Goal: Information Seeking & Learning: Find specific fact

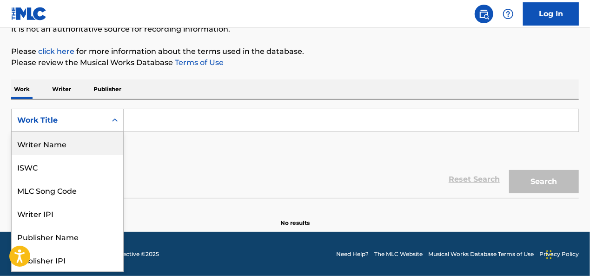
click at [77, 145] on div "Writer Name" at bounding box center [68, 143] width 112 height 23
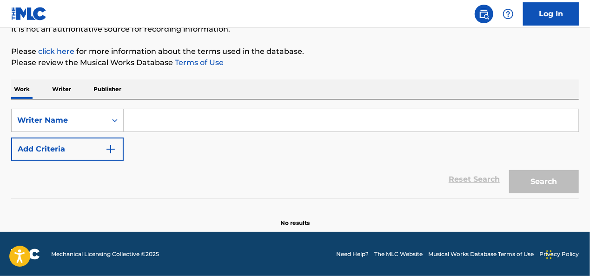
click at [166, 116] on input "Search Form" at bounding box center [351, 120] width 455 height 22
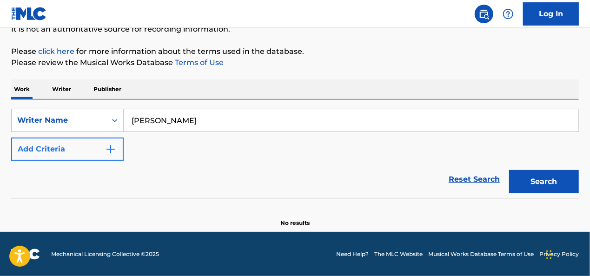
type input "[PERSON_NAME]"
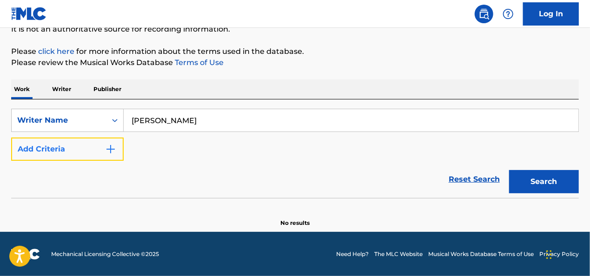
click at [102, 150] on button "Add Criteria" at bounding box center [67, 149] width 113 height 23
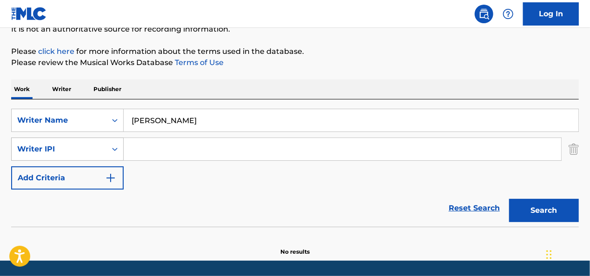
click at [93, 144] on div "Writer IPI" at bounding box center [59, 149] width 84 height 11
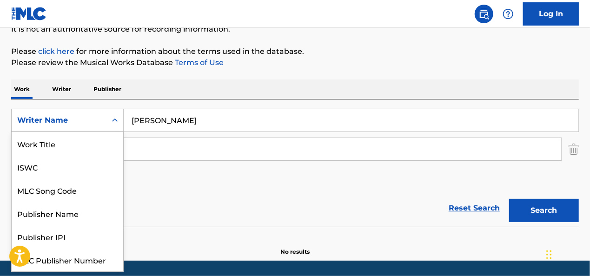
click at [103, 112] on div "Writer Name" at bounding box center [59, 121] width 95 height 18
click at [95, 139] on div "Work Title" at bounding box center [68, 143] width 112 height 23
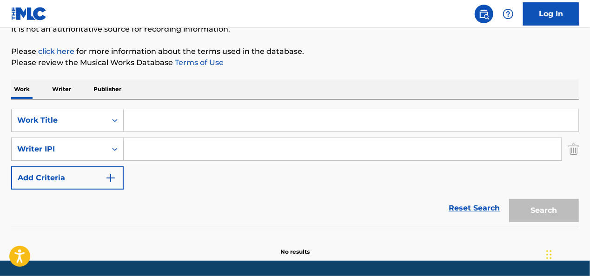
click at [171, 118] on input "Search Form" at bounding box center [351, 120] width 455 height 22
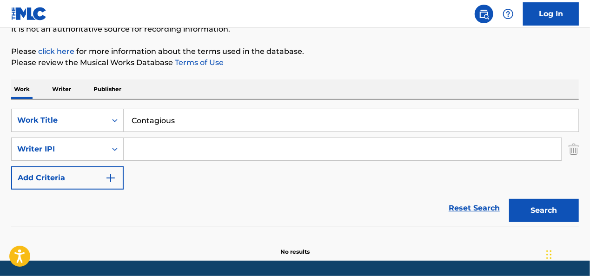
type input "Contagious"
click at [109, 154] on div "Search Form" at bounding box center [115, 149] width 17 height 17
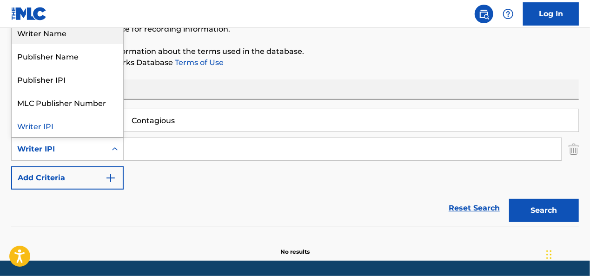
click at [80, 41] on div "Writer Name" at bounding box center [68, 32] width 112 height 23
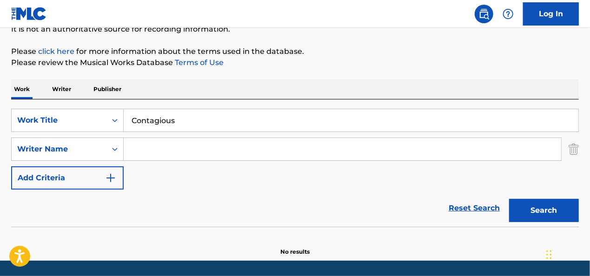
click at [154, 145] on input "Search Form" at bounding box center [343, 149] width 438 height 22
type input "[PERSON_NAME]"
click at [509, 199] on button "Search" at bounding box center [544, 210] width 70 height 23
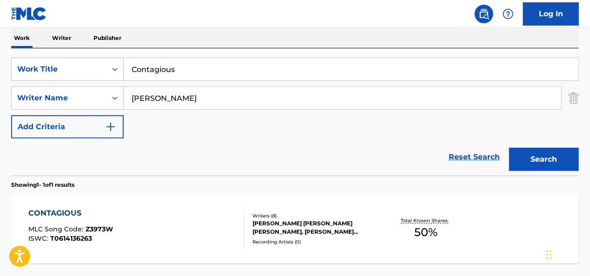
scroll to position [149, 0]
click at [141, 91] on input "[PERSON_NAME]" at bounding box center [343, 98] width 438 height 22
drag, startPoint x: 141, startPoint y: 91, endPoint x: 157, endPoint y: 80, distance: 19.5
click at [157, 80] on div "SearchWithCriteriaaa0271b3-5594-4ab2-a7e7-513522b43a0a Work Title Contagious Se…" at bounding box center [295, 98] width 568 height 81
click at [156, 69] on input "Contagious" at bounding box center [351, 70] width 455 height 22
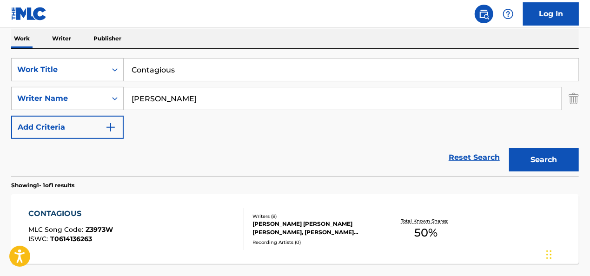
click at [156, 69] on input "Contagious" at bounding box center [351, 70] width 455 height 22
click at [156, 69] on input "D" at bounding box center [351, 70] width 455 height 22
click at [509, 148] on button "Search" at bounding box center [544, 159] width 70 height 23
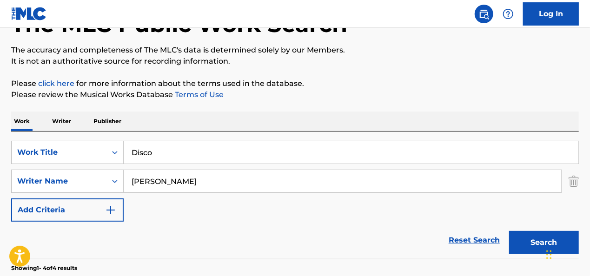
scroll to position [127, 0]
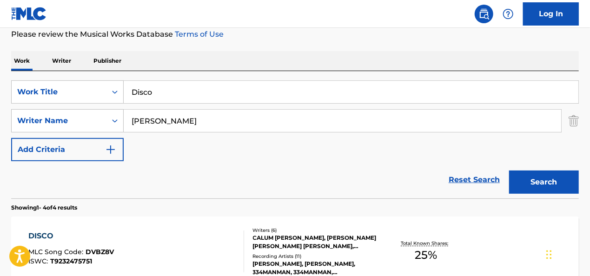
click at [141, 87] on input "Disco" at bounding box center [351, 92] width 455 height 22
type input "Declaration"
click at [509, 171] on button "Search" at bounding box center [544, 182] width 70 height 23
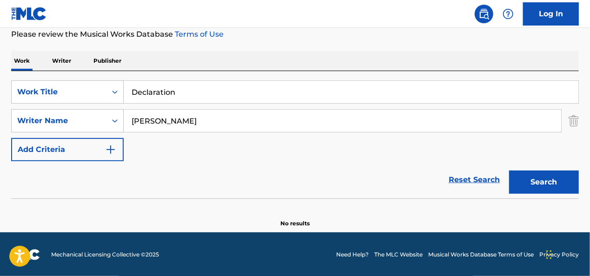
click at [141, 87] on input "Declaration" at bounding box center [351, 92] width 455 height 22
click at [143, 121] on input "[PERSON_NAME]" at bounding box center [343, 121] width 438 height 22
type input "Hemmings"
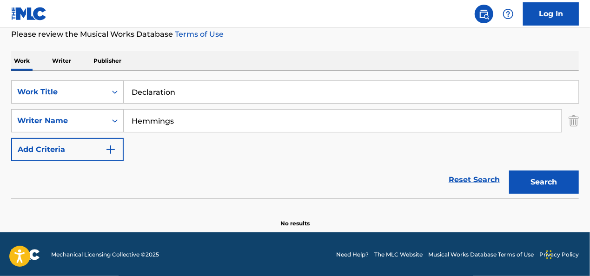
click at [509, 171] on button "Search" at bounding box center [544, 182] width 70 height 23
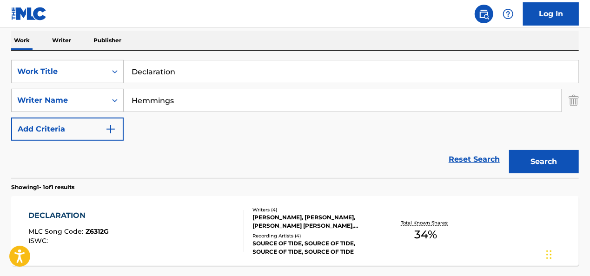
scroll to position [146, 0]
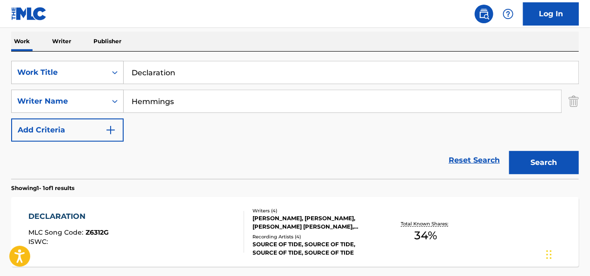
click at [143, 75] on input "Declaration" at bounding box center [351, 72] width 455 height 22
type input "Getaway"
click at [509, 151] on button "Search" at bounding box center [544, 162] width 70 height 23
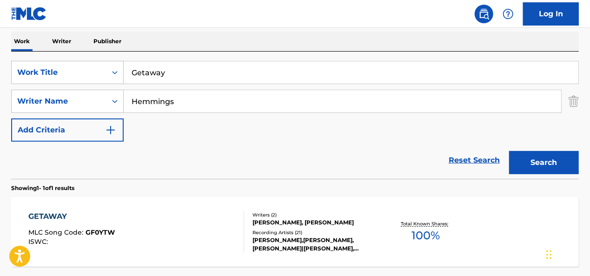
scroll to position [148, 0]
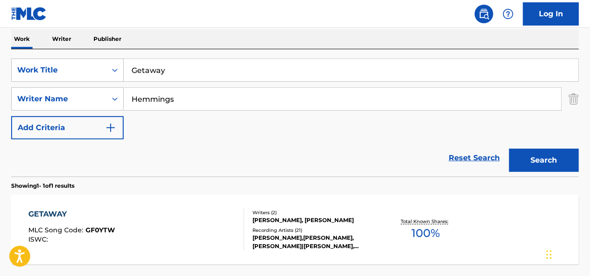
click at [156, 99] on input "Hemmings" at bounding box center [343, 99] width 438 height 22
type input "r"
type input "[PERSON_NAME]"
click at [509, 149] on button "Search" at bounding box center [544, 160] width 70 height 23
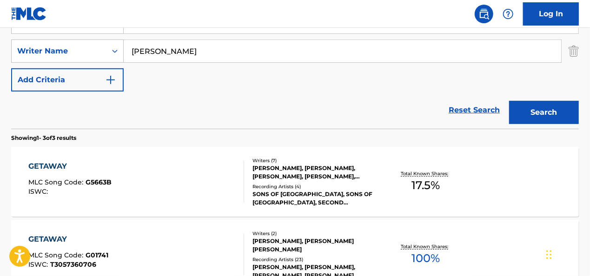
scroll to position [194, 0]
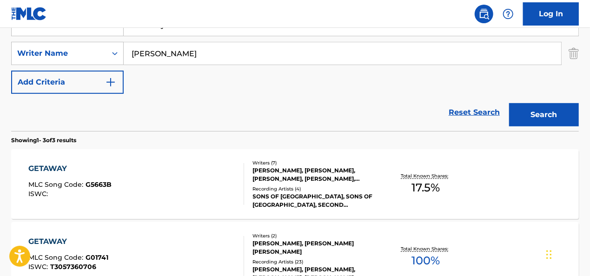
click at [156, 49] on input "[PERSON_NAME]" at bounding box center [343, 53] width 438 height 22
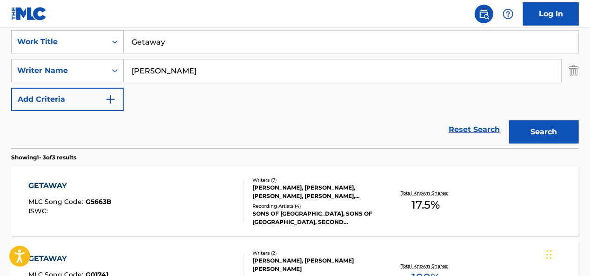
click at [151, 47] on input "Getaway" at bounding box center [351, 42] width 455 height 22
type input "Earthquakes"
click at [509, 120] on button "Search" at bounding box center [544, 131] width 70 height 23
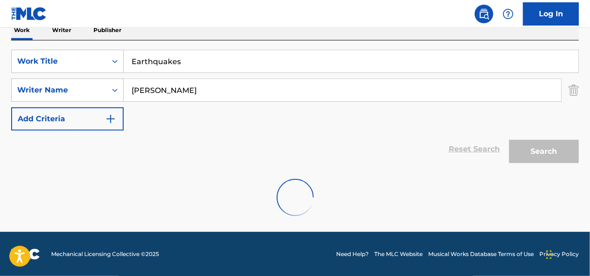
scroll to position [127, 0]
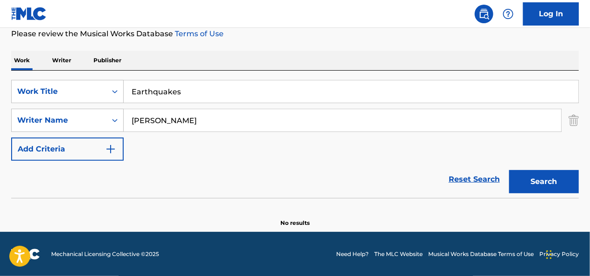
click at [142, 117] on input "[PERSON_NAME]" at bounding box center [343, 120] width 438 height 22
type input "Hood"
click at [509, 170] on button "Search" at bounding box center [544, 181] width 70 height 23
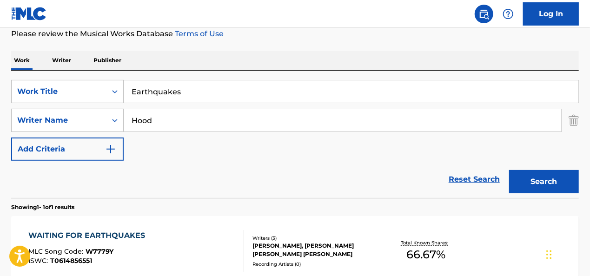
scroll to position [229, 0]
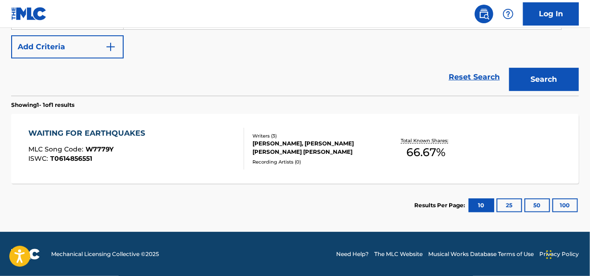
click at [96, 134] on div "WAITING FOR EARTHQUAKES" at bounding box center [88, 133] width 121 height 11
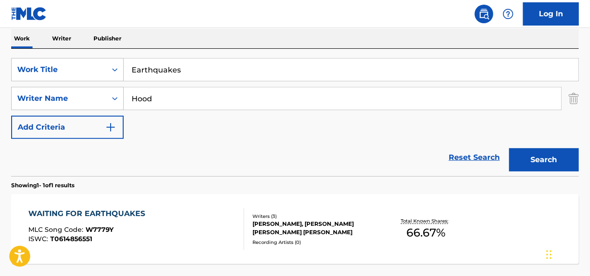
click at [188, 68] on input "Earthquakes" at bounding box center [351, 70] width 455 height 22
type input "Blacklist"
click at [509, 148] on button "Search" at bounding box center [544, 159] width 70 height 23
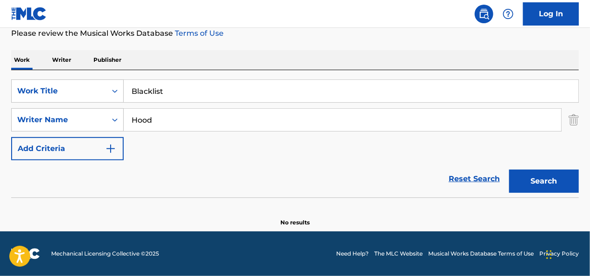
scroll to position [127, 0]
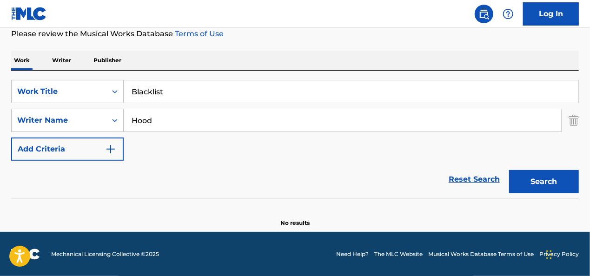
click at [150, 118] on input "Hood" at bounding box center [343, 120] width 438 height 22
type input "[PERSON_NAME]"
click at [509, 170] on button "Search" at bounding box center [544, 181] width 70 height 23
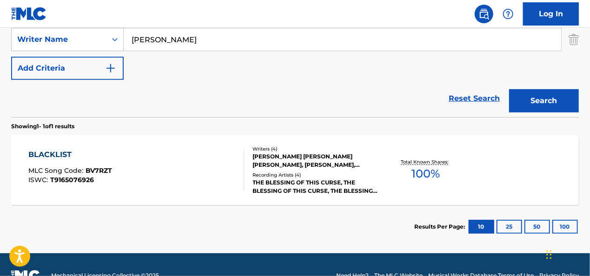
scroll to position [209, 0]
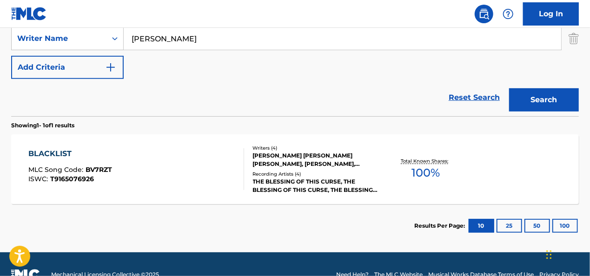
click at [141, 167] on div "BLACKLIST MLC Song Code : BV7RZT ISWC : T9165076926" at bounding box center [136, 169] width 216 height 42
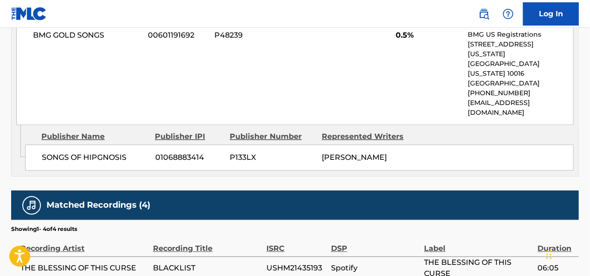
scroll to position [1359, 0]
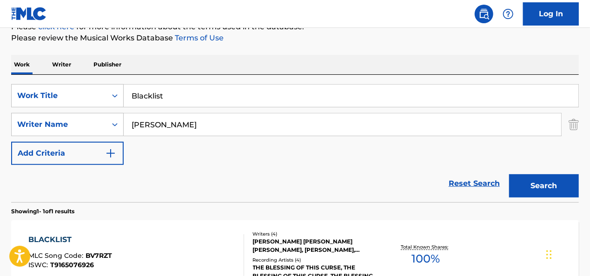
scroll to position [120, 0]
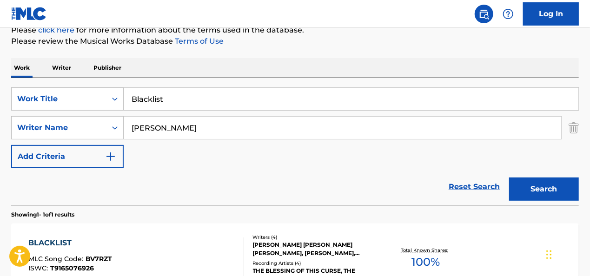
click at [180, 99] on input "Blacklist" at bounding box center [351, 99] width 455 height 22
type input "Contagious"
click at [509, 178] on button "Search" at bounding box center [544, 189] width 70 height 23
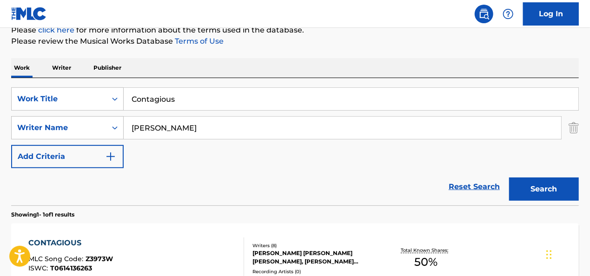
scroll to position [215, 0]
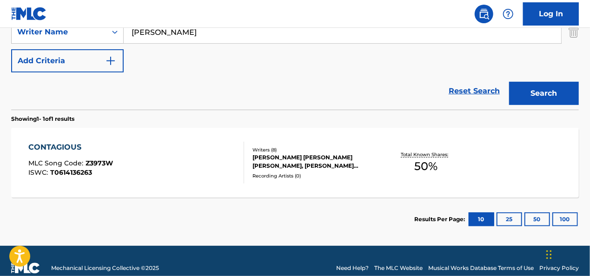
click at [57, 141] on div "CONTAGIOUS MLC Song Code : Z3973W ISWC : T0614136263 Writers ( 8 ) [PERSON_NAME…" at bounding box center [295, 163] width 568 height 70
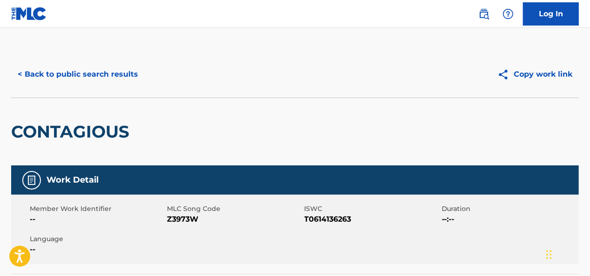
click at [224, 145] on div "CONTAGIOUS" at bounding box center [295, 132] width 568 height 68
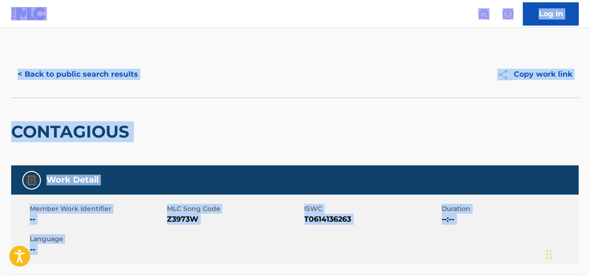
copy body "Accessibility Screen-Reader Guide, Feedback, and Issue Reporting | New window 0…"
click at [132, 74] on button "< Back to public search results" at bounding box center [78, 74] width 134 height 23
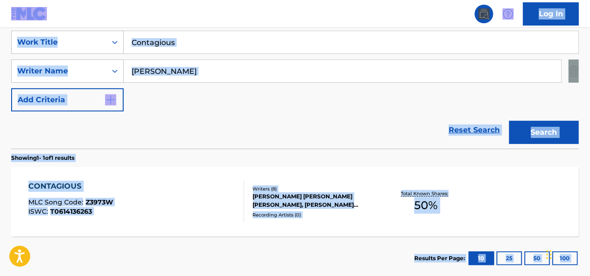
scroll to position [135, 0]
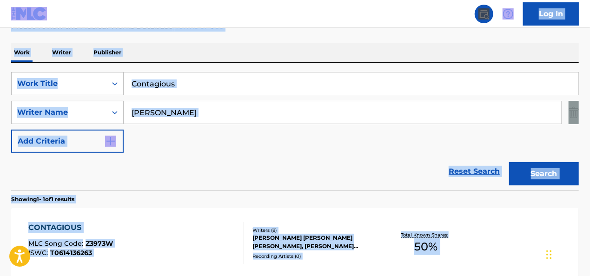
click at [194, 89] on input "Contagious" at bounding box center [351, 84] width 455 height 22
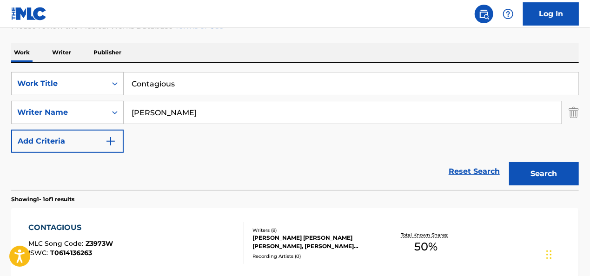
click at [194, 89] on input "Contagious" at bounding box center [351, 84] width 455 height 22
type input "like dominoes"
click at [509, 162] on button "Search" at bounding box center [544, 173] width 70 height 23
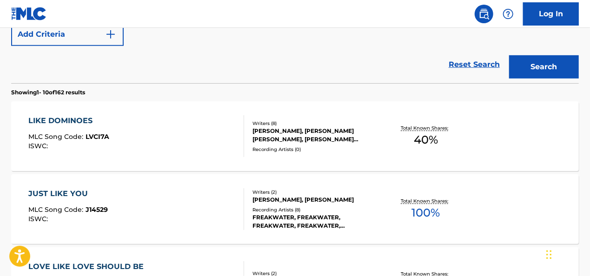
scroll to position [246, 0]
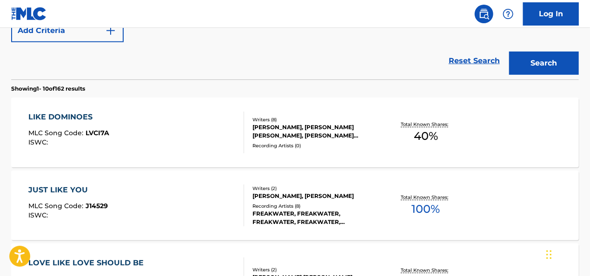
click at [148, 121] on div "LIKE DOMINOES MLC Song Code : LVCI7A ISWC :" at bounding box center [136, 133] width 216 height 42
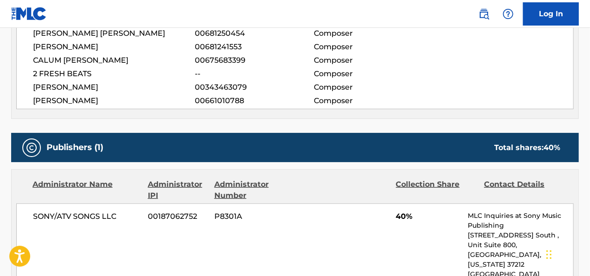
scroll to position [390, 0]
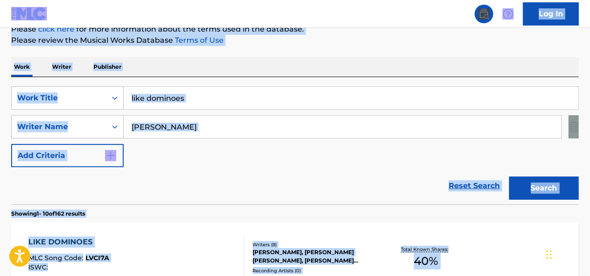
scroll to position [112, 0]
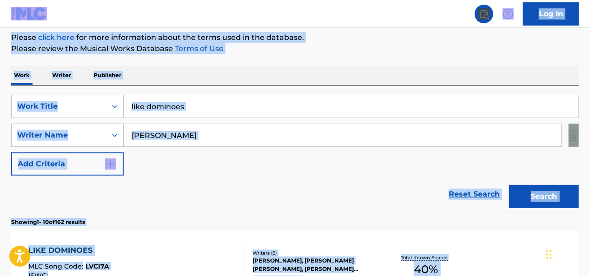
click at [198, 107] on input "like dominoes" at bounding box center [351, 106] width 455 height 22
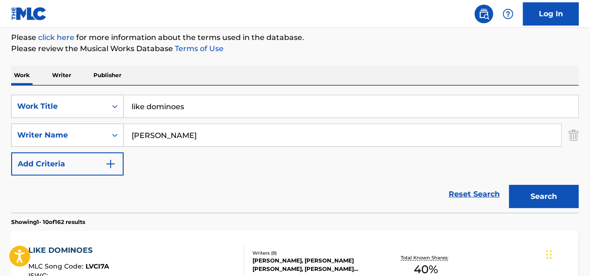
click at [509, 185] on button "Search" at bounding box center [544, 196] width 70 height 23
type input "like dominos"
click at [509, 185] on button "Search" at bounding box center [544, 196] width 70 height 23
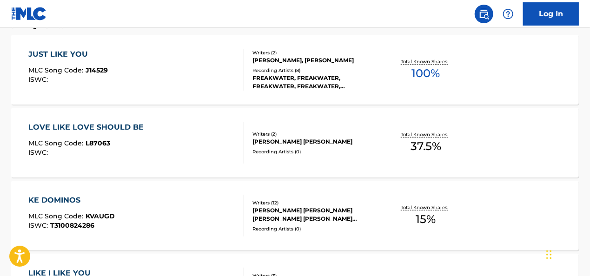
scroll to position [347, 0]
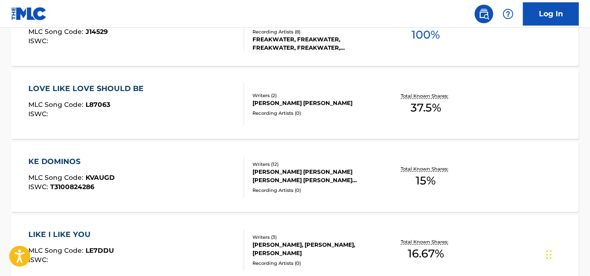
click at [200, 162] on div "KE DOMINOS MLC Song Code : KVAUGD ISWC : T3100824286" at bounding box center [136, 177] width 216 height 42
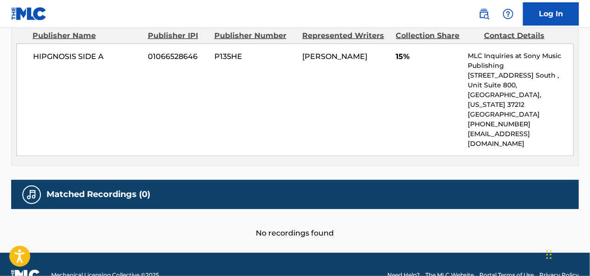
scroll to position [566, 0]
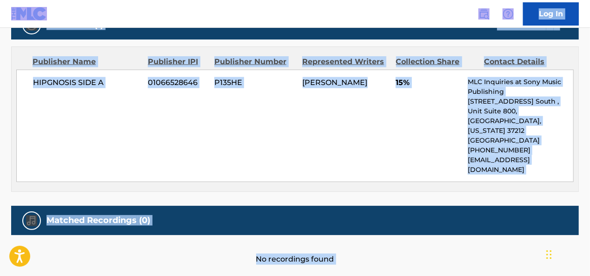
click at [244, 131] on div "HIPGNOSIS SIDE A 01066528646 P135HE [PERSON_NAME] 15% MLC Inquiries at Sony Mus…" at bounding box center [295, 126] width 558 height 113
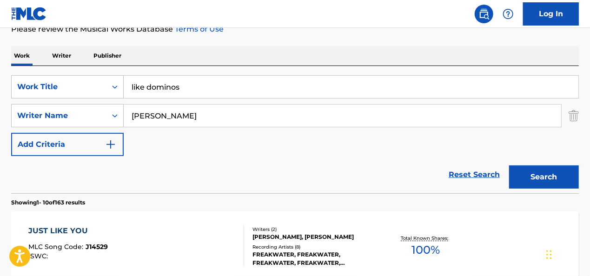
scroll to position [66, 0]
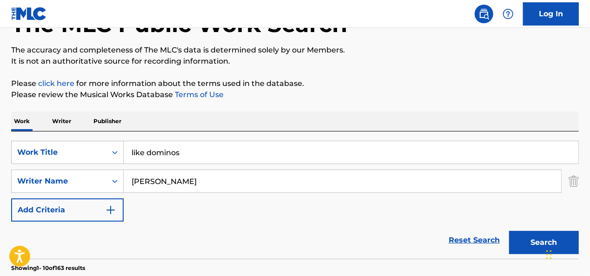
click at [192, 149] on input "like dominos" at bounding box center [351, 152] width 455 height 22
type input "eyes for you"
click at [509, 231] on button "Search" at bounding box center [544, 242] width 70 height 23
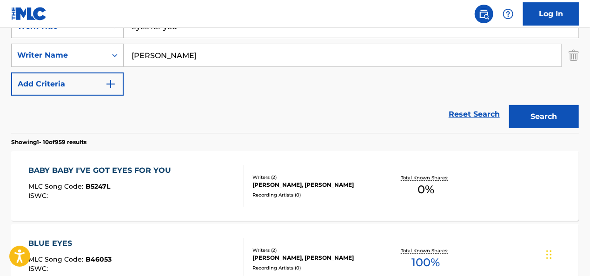
scroll to position [193, 0]
click at [178, 66] on div "SearchWithCriteriaaa0271b3-5594-4ab2-a7e7-513522b43a0a Work Title eyes for you …" at bounding box center [295, 54] width 568 height 81
click at [173, 57] on input "[PERSON_NAME]" at bounding box center [343, 55] width 438 height 22
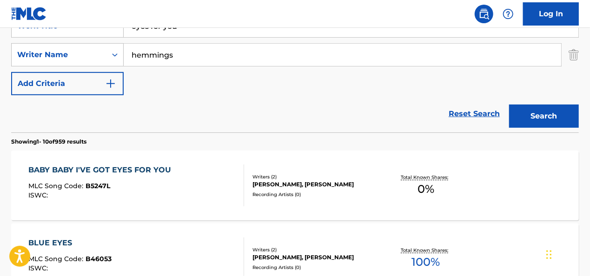
type input "hemmings"
click at [509, 105] on button "Search" at bounding box center [544, 116] width 70 height 23
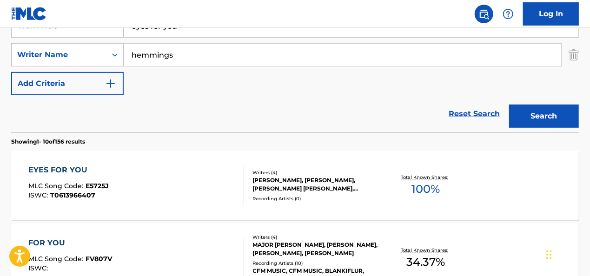
click at [79, 175] on div "EYES FOR YOU" at bounding box center [68, 170] width 80 height 11
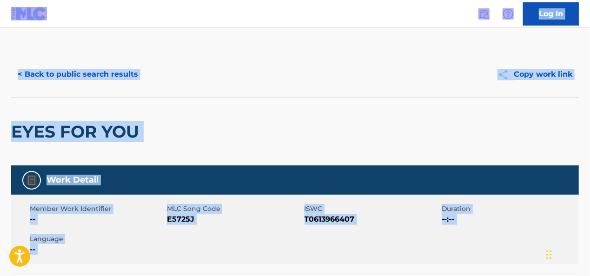
click at [227, 87] on div "< Back to public search results Copy work link" at bounding box center [295, 74] width 568 height 47
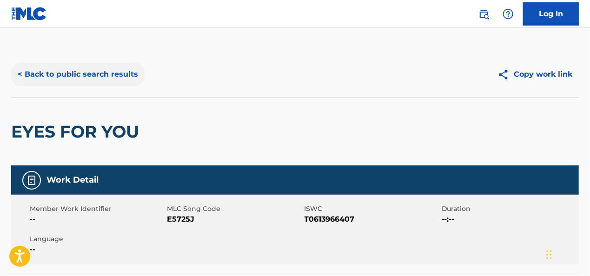
click at [123, 72] on button "< Back to public search results" at bounding box center [78, 74] width 134 height 23
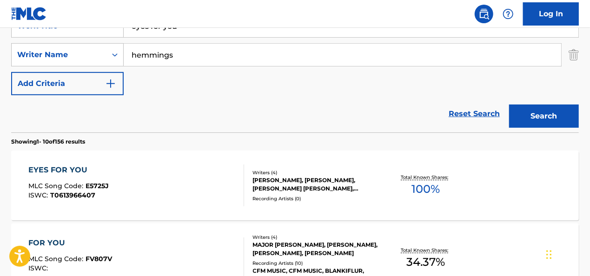
scroll to position [139, 0]
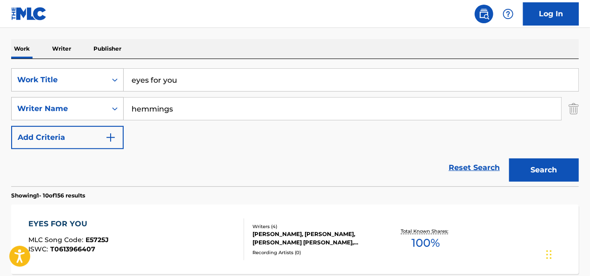
click at [183, 78] on input "eyes for you" at bounding box center [351, 80] width 455 height 22
type input "disco"
click at [146, 114] on input "hemmings" at bounding box center [343, 109] width 438 height 22
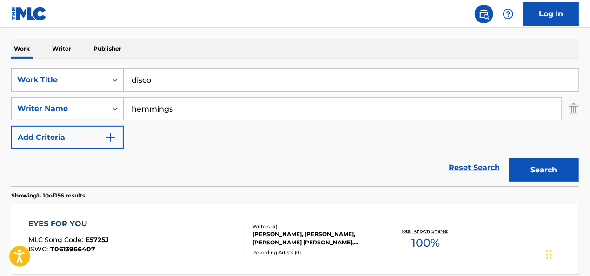
click at [146, 114] on input "hemmings" at bounding box center [343, 109] width 438 height 22
type input "[PERSON_NAME]"
click at [509, 159] on button "Search" at bounding box center [544, 170] width 70 height 23
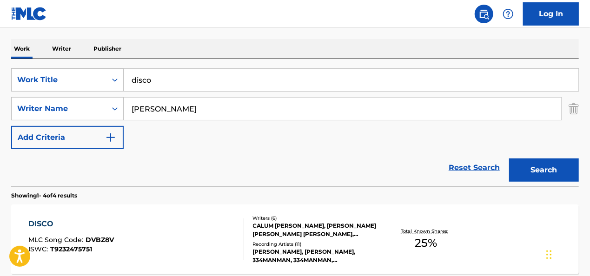
click at [104, 227] on div "DISCO" at bounding box center [71, 224] width 86 height 11
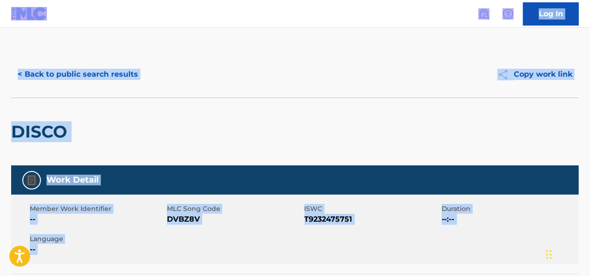
click at [220, 78] on div "< Back to public search results" at bounding box center [153, 74] width 284 height 23
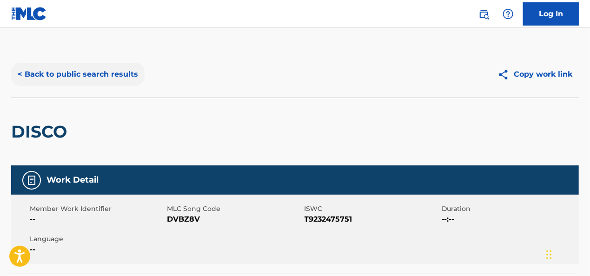
click at [119, 74] on button "< Back to public search results" at bounding box center [78, 74] width 134 height 23
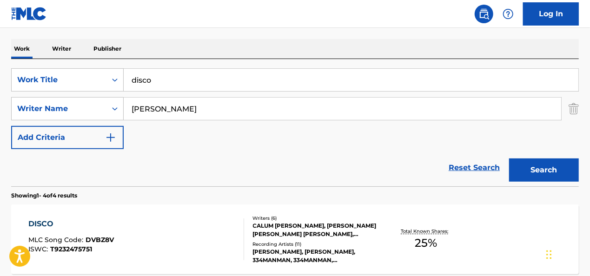
click at [146, 82] on input "disco" at bounding box center [351, 80] width 455 height 22
type input "declaration"
click at [509, 159] on button "Search" at bounding box center [544, 170] width 70 height 23
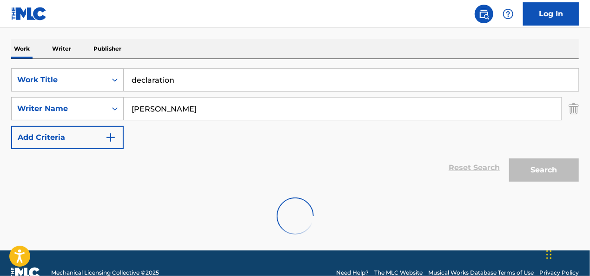
scroll to position [127, 0]
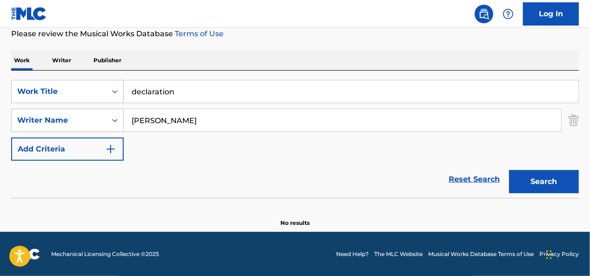
click at [140, 112] on input "[PERSON_NAME]" at bounding box center [343, 120] width 438 height 22
type input "hemmings"
click at [509, 170] on button "Search" at bounding box center [544, 181] width 70 height 23
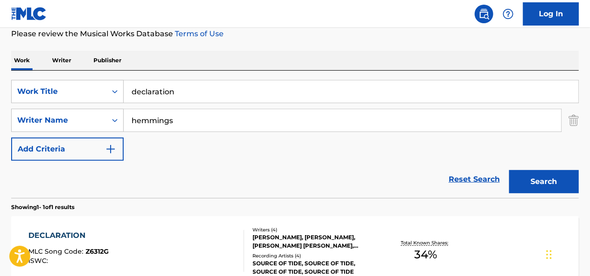
click at [75, 237] on div "DECLARATION" at bounding box center [68, 235] width 80 height 11
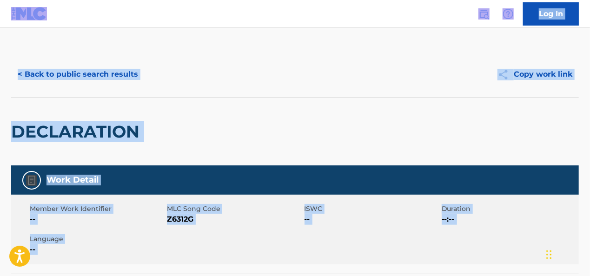
scroll to position [127, 0]
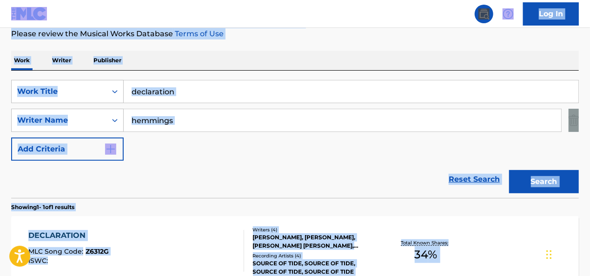
click at [227, 90] on input "declaration" at bounding box center [351, 91] width 455 height 22
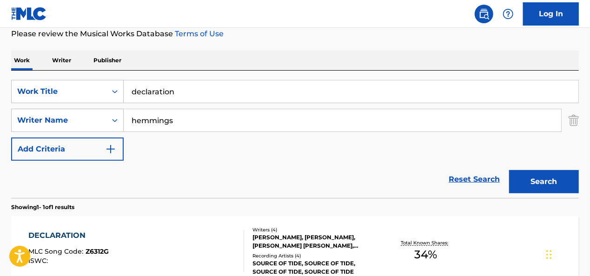
click at [227, 90] on input "declaration" at bounding box center [351, 91] width 455 height 22
type input "can't keep up"
click at [509, 170] on button "Search" at bounding box center [544, 181] width 70 height 23
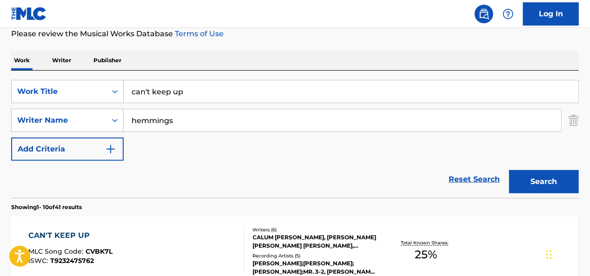
scroll to position [188, 0]
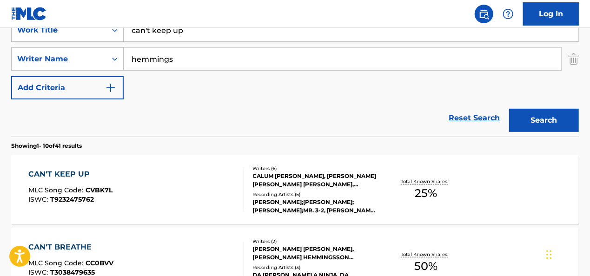
click at [176, 167] on div "CAN'T KEEP UP MLC Song Code : CVBK7L ISWC : T9232475762 Writers ( 6 ) [PERSON_N…" at bounding box center [295, 190] width 568 height 70
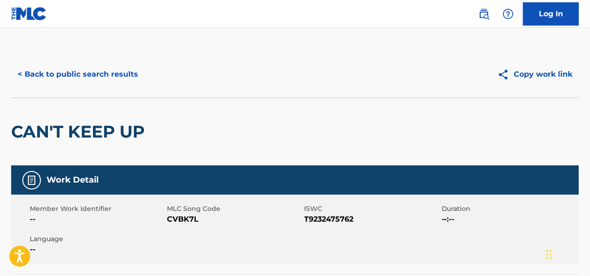
click at [232, 102] on div "CAN'T KEEP UP" at bounding box center [295, 132] width 568 height 68
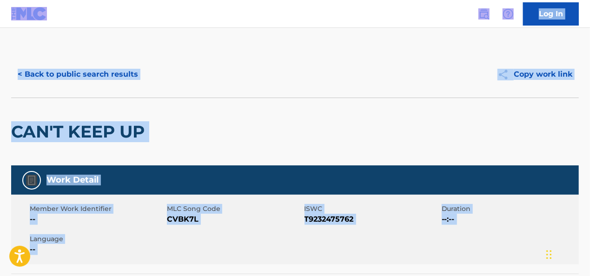
copy body "Accessibility Screen-Reader Guide, Feedback, and Issue Reporting | New window 0…"
click at [160, 100] on div "CAN'T KEEP UP" at bounding box center [295, 132] width 568 height 68
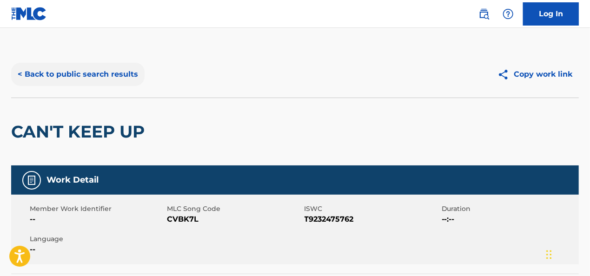
click at [119, 69] on button "< Back to public search results" at bounding box center [78, 74] width 134 height 23
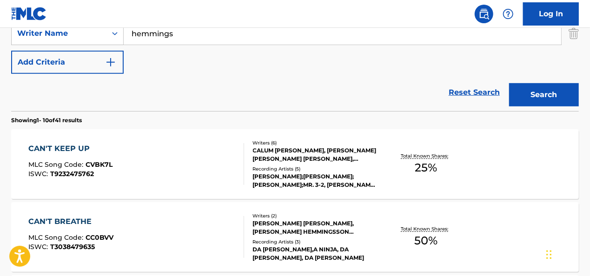
scroll to position [135, 0]
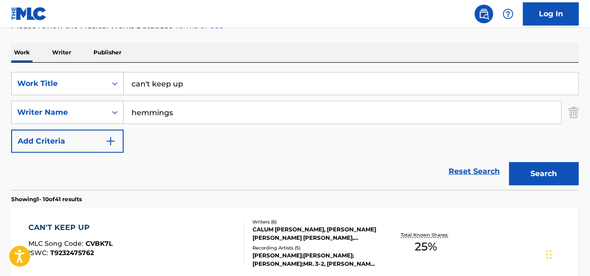
click at [174, 79] on input "can't keep up" at bounding box center [351, 84] width 455 height 22
type input "all i need"
click at [509, 162] on button "Search" at bounding box center [544, 173] width 70 height 23
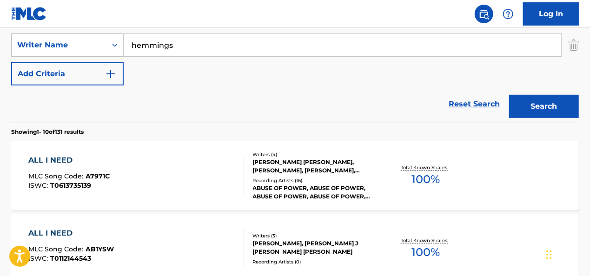
scroll to position [203, 0]
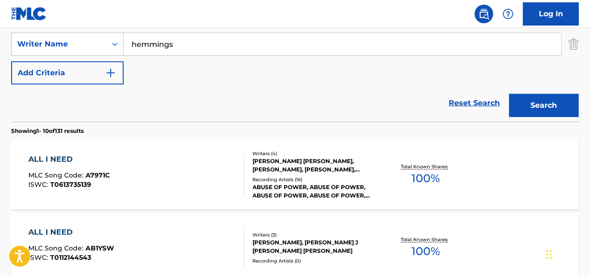
click at [146, 158] on div "ALL I NEED MLC Song Code : A7971C ISWC : T0613735139" at bounding box center [136, 175] width 216 height 42
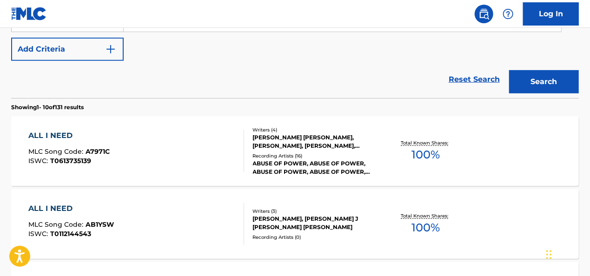
click at [161, 147] on div "ALL I NEED MLC Song Code : A7971C ISWC : T0613735139" at bounding box center [136, 151] width 216 height 42
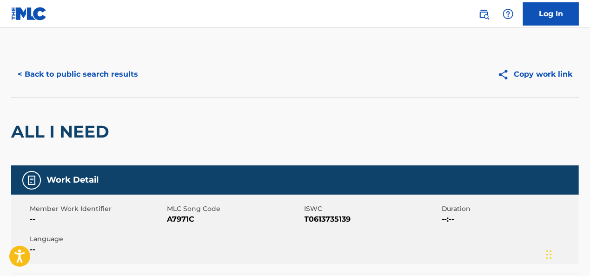
click at [204, 119] on div "ALL I NEED" at bounding box center [295, 132] width 568 height 68
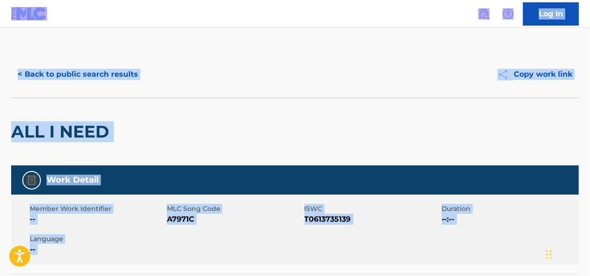
copy body "Accessibility Screen-Reader Guide, Feedback, and Issue Reporting | New window 0…"
click at [233, 74] on div "< Back to public search results" at bounding box center [153, 74] width 284 height 23
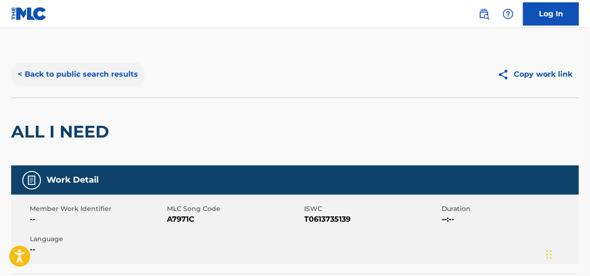
click at [98, 74] on button "< Back to public search results" at bounding box center [78, 74] width 134 height 23
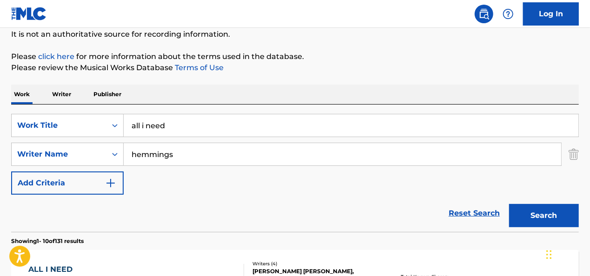
scroll to position [85, 0]
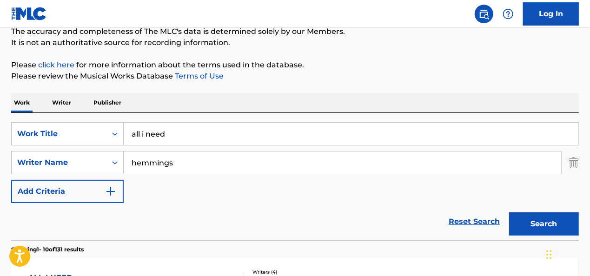
click at [152, 136] on input "all i need" at bounding box center [351, 134] width 455 height 22
type input "keeping me around"
click at [509, 213] on button "Search" at bounding box center [544, 224] width 70 height 23
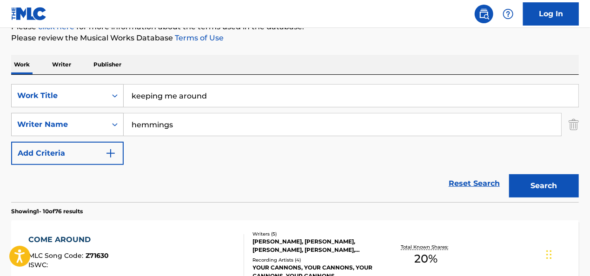
scroll to position [121, 0]
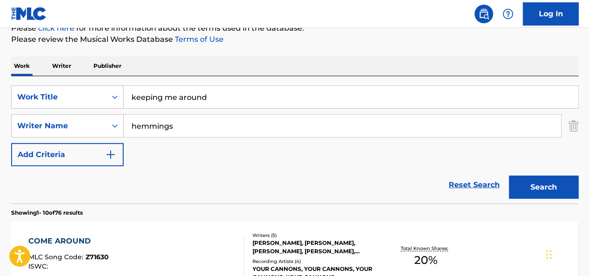
click at [154, 137] on div "SearchWithCriteriaaa0271b3-5594-4ab2-a7e7-513522b43a0a Work Title keeping me ar…" at bounding box center [295, 126] width 568 height 81
click at [150, 128] on input "hemmings" at bounding box center [343, 126] width 438 height 22
type input "[PERSON_NAME]"
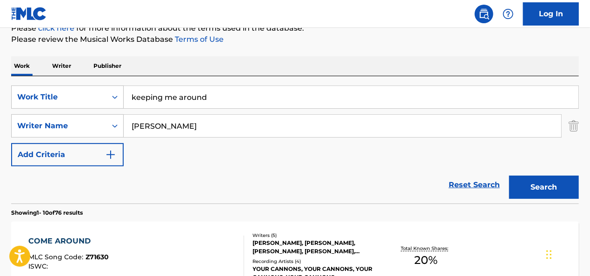
click at [509, 176] on button "Search" at bounding box center [544, 187] width 70 height 23
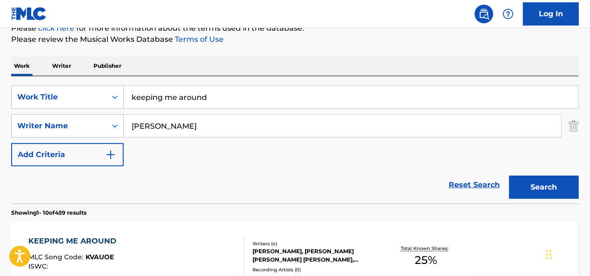
scroll to position [197, 0]
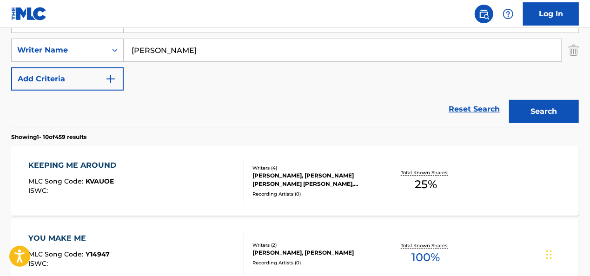
click at [97, 161] on div "KEEPING ME AROUND" at bounding box center [74, 165] width 93 height 11
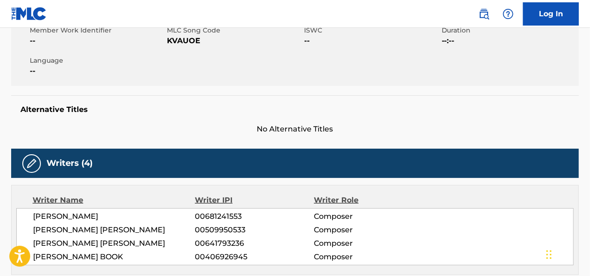
scroll to position [187, 0]
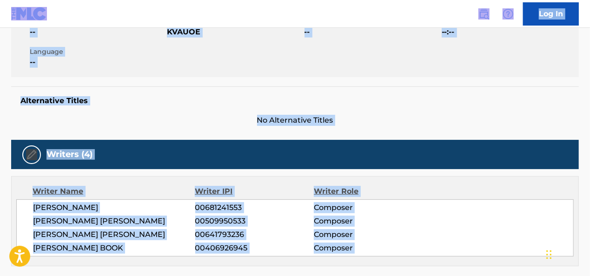
click at [223, 107] on div "Alternative Titles No Alternative Titles" at bounding box center [295, 107] width 568 height 40
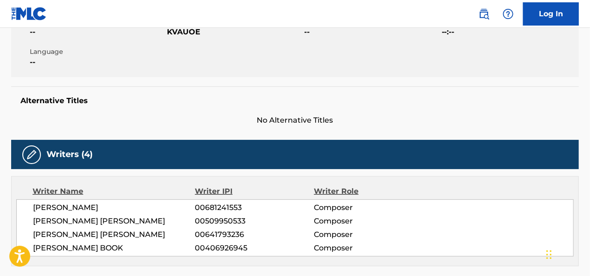
click at [223, 107] on div "Alternative Titles No Alternative Titles" at bounding box center [295, 107] width 568 height 40
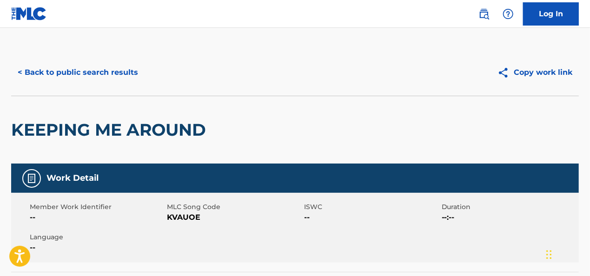
scroll to position [0, 0]
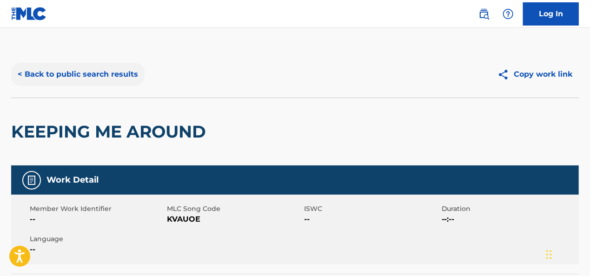
click at [55, 65] on button "< Back to public search results" at bounding box center [78, 74] width 134 height 23
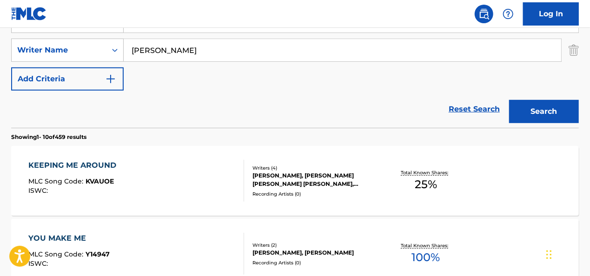
scroll to position [143, 0]
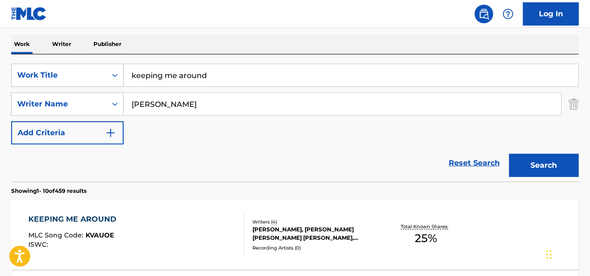
click at [178, 72] on input "keeping me around" at bounding box center [351, 75] width 455 height 22
click at [509, 154] on button "Search" at bounding box center [544, 165] width 70 height 23
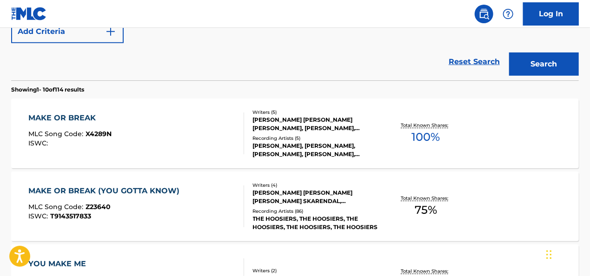
scroll to position [115, 0]
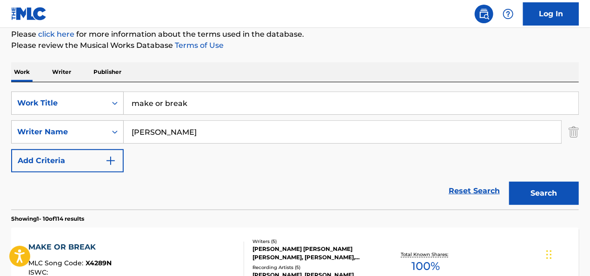
click at [192, 94] on input "make or break" at bounding box center [351, 103] width 455 height 22
type input "make or brake"
click at [509, 182] on button "Search" at bounding box center [544, 193] width 70 height 23
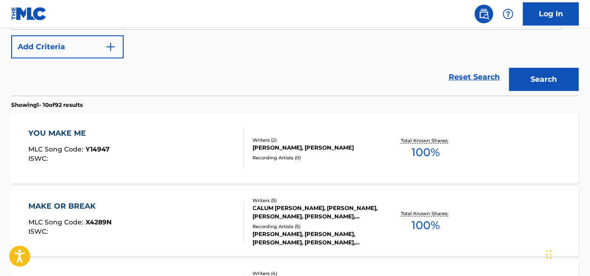
scroll to position [272, 0]
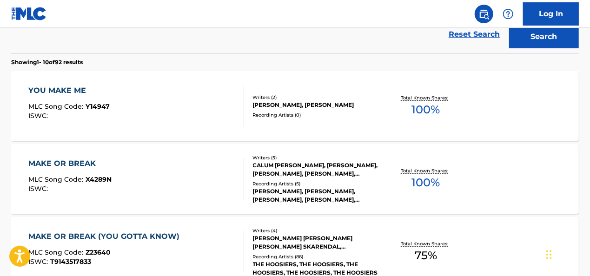
click at [169, 158] on div "MAKE OR BREAK MLC Song Code : X4289N ISWC :" at bounding box center [136, 179] width 216 height 42
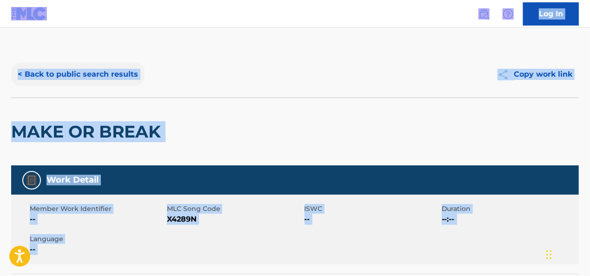
click at [118, 77] on button "< Back to public search results" at bounding box center [78, 74] width 134 height 23
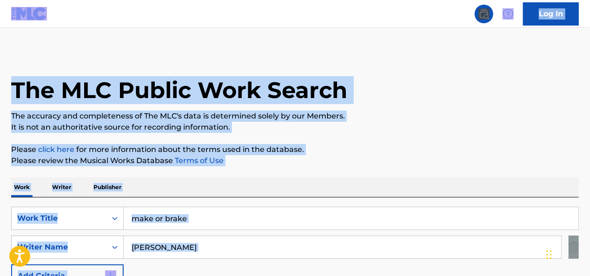
click at [181, 221] on input "make or brake" at bounding box center [351, 219] width 455 height 22
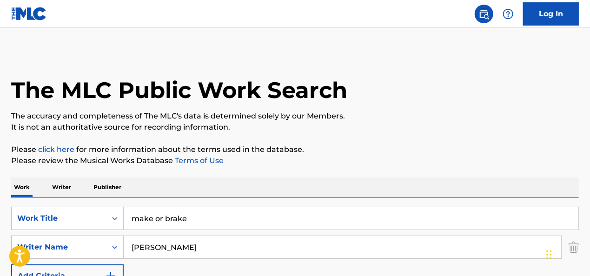
click at [181, 221] on input "make or brake" at bounding box center [351, 219] width 455 height 22
type input "falling down"
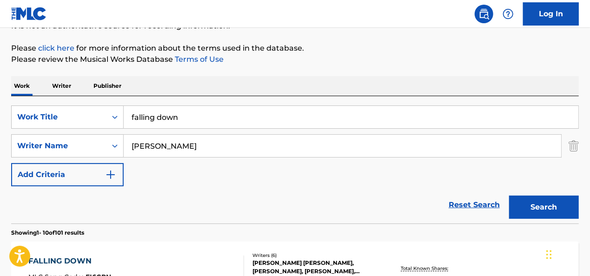
scroll to position [100, 0]
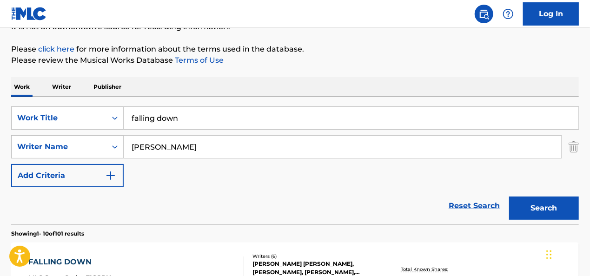
click at [157, 146] on input "[PERSON_NAME]" at bounding box center [343, 147] width 438 height 22
type input "hemmings"
click at [509, 197] on button "Search" at bounding box center [544, 208] width 70 height 23
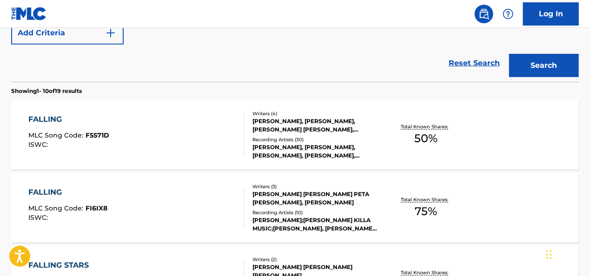
scroll to position [254, 0]
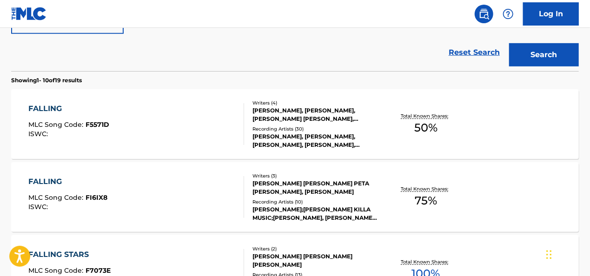
click at [172, 117] on div "FALLING MLC Song Code : F5571D ISWC :" at bounding box center [136, 124] width 216 height 42
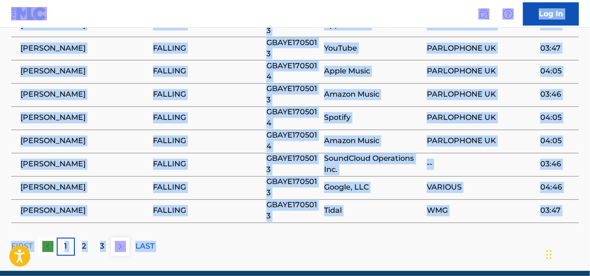
scroll to position [830, 0]
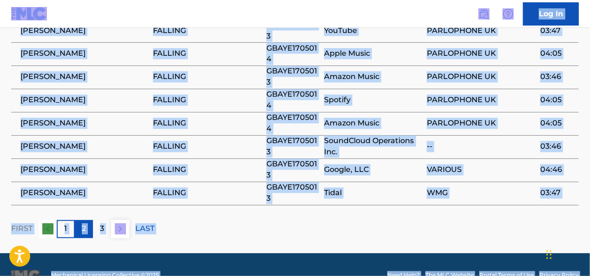
click at [87, 221] on div "2" at bounding box center [84, 230] width 18 height 18
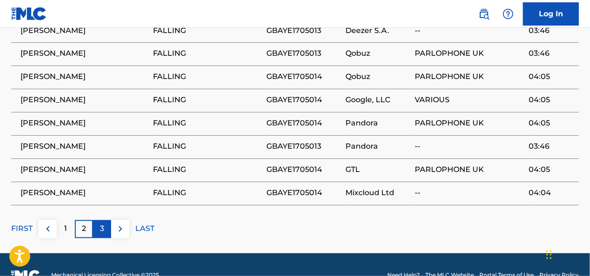
click at [100, 224] on p "3" at bounding box center [102, 229] width 4 height 11
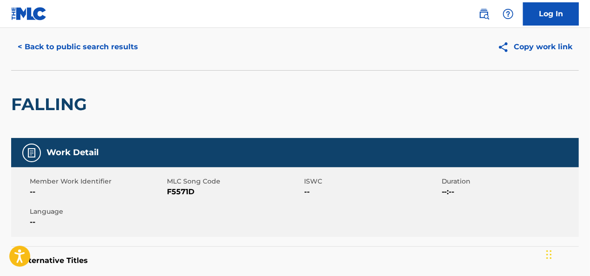
scroll to position [0, 0]
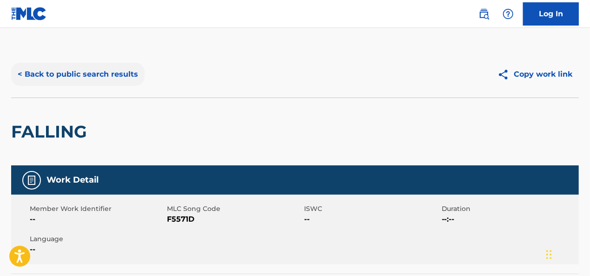
click at [93, 70] on button "< Back to public search results" at bounding box center [78, 74] width 134 height 23
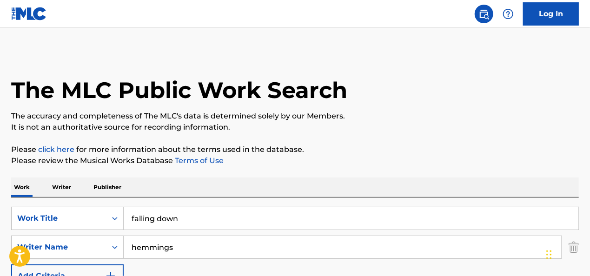
click at [181, 214] on input "falling down" at bounding box center [351, 219] width 455 height 22
type input "waiting for earthquakes"
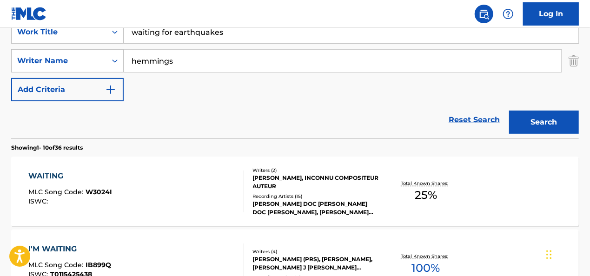
scroll to position [187, 0]
click at [509, 110] on button "Search" at bounding box center [544, 121] width 70 height 23
click at [201, 58] on input "hemmings" at bounding box center [343, 60] width 438 height 22
click at [509, 110] on button "Search" at bounding box center [544, 121] width 70 height 23
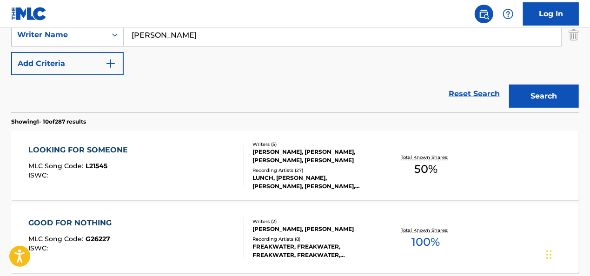
scroll to position [147, 0]
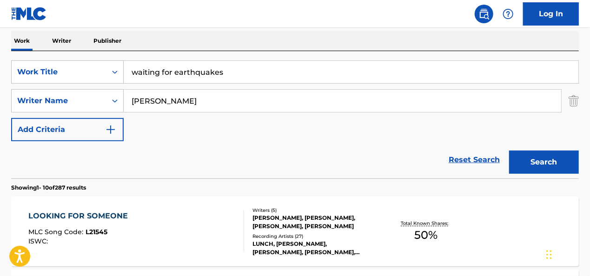
click at [160, 105] on input "[PERSON_NAME]" at bounding box center [343, 101] width 438 height 22
type input "i"
type input "hood"
click at [509, 151] on button "Search" at bounding box center [544, 162] width 70 height 23
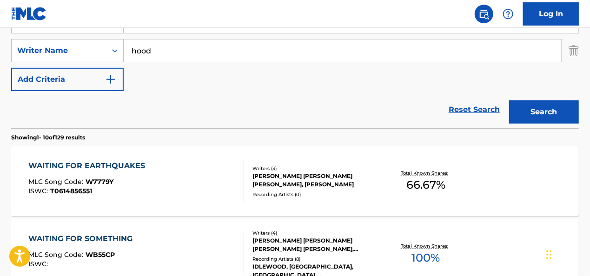
scroll to position [200, 0]
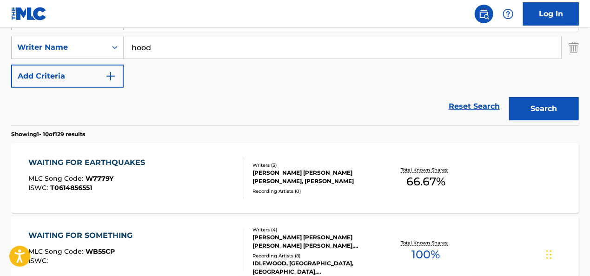
click at [112, 168] on div "WAITING FOR EARTHQUAKES MLC Song Code : W7779Y ISWC : T0614856551" at bounding box center [88, 178] width 121 height 42
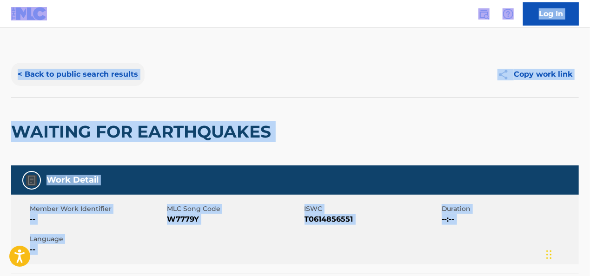
click at [108, 72] on button "< Back to public search results" at bounding box center [78, 74] width 134 height 23
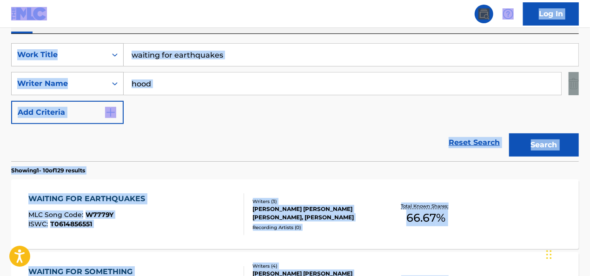
scroll to position [161, 0]
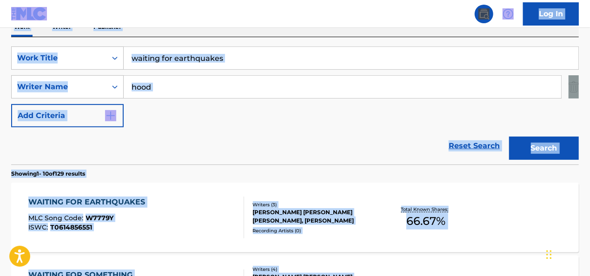
click at [169, 53] on input "waiting for earthquakes" at bounding box center [351, 58] width 455 height 22
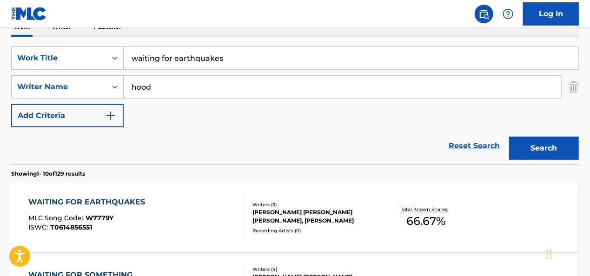
click at [169, 53] on input "waiting for earthquakes" at bounding box center [351, 58] width 455 height 22
type input "blacklist"
click at [509, 137] on button "Search" at bounding box center [544, 148] width 70 height 23
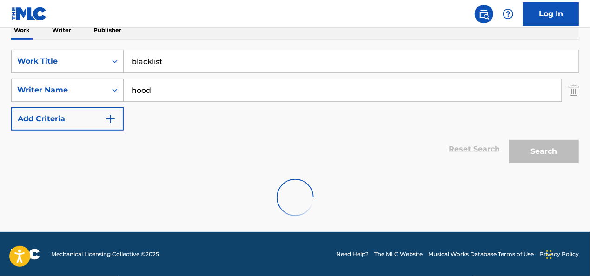
scroll to position [127, 0]
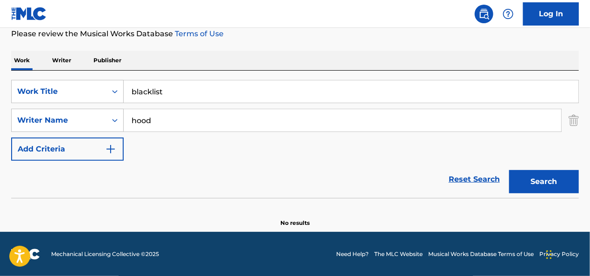
click at [172, 127] on input "hood" at bounding box center [343, 120] width 438 height 22
type input "[PERSON_NAME]"
click at [509, 170] on button "Search" at bounding box center [544, 181] width 70 height 23
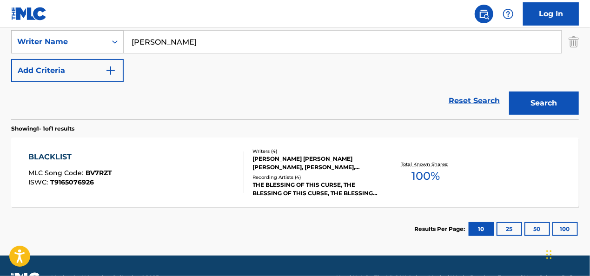
scroll to position [206, 0]
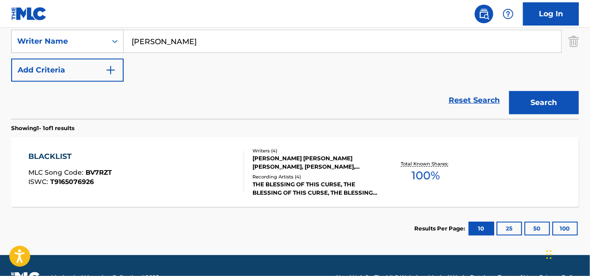
click at [146, 153] on div "BLACKLIST MLC Song Code : BV7RZT ISWC : T9165076926" at bounding box center [136, 172] width 216 height 42
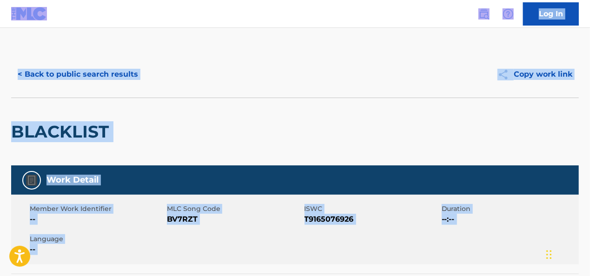
click at [174, 146] on div "BLACKLIST" at bounding box center [295, 132] width 568 height 68
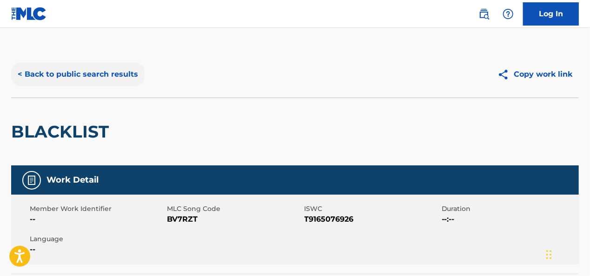
click at [108, 77] on button "< Back to public search results" at bounding box center [78, 74] width 134 height 23
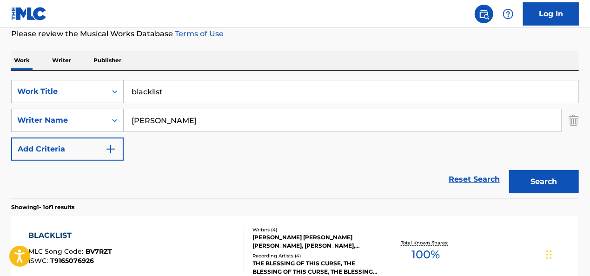
scroll to position [124, 0]
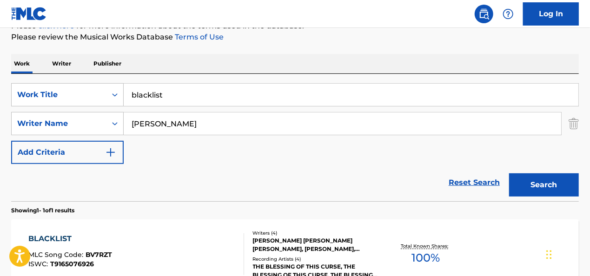
click at [159, 95] on input "blacklist" at bounding box center [351, 95] width 455 height 22
type input "she's the only one"
click at [509, 174] on button "Search" at bounding box center [544, 185] width 70 height 23
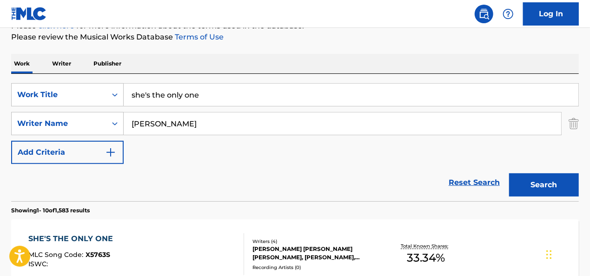
scroll to position [152, 0]
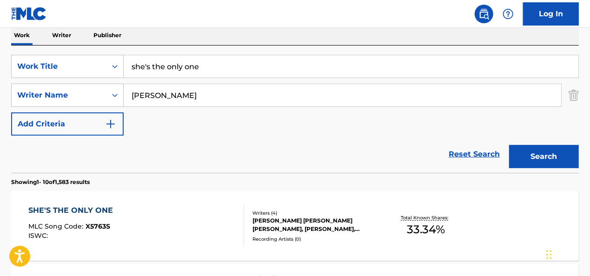
click at [145, 210] on div "SHE'S THE ONLY ONE MLC Song Code : X5763S ISWC :" at bounding box center [136, 226] width 216 height 42
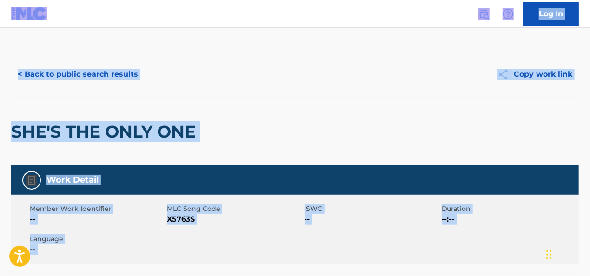
click at [217, 145] on div "SHE'S THE ONLY ONE" at bounding box center [295, 132] width 568 height 68
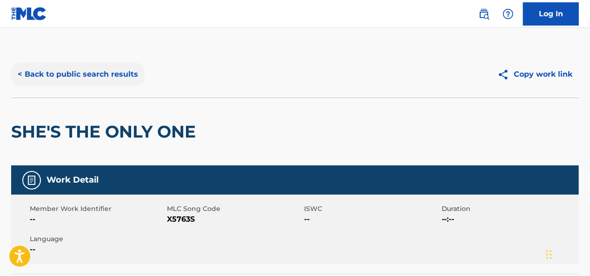
click at [89, 72] on button "< Back to public search results" at bounding box center [78, 74] width 134 height 23
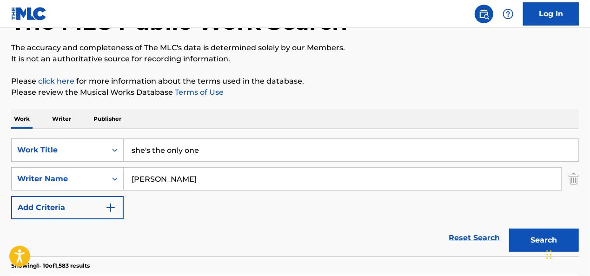
scroll to position [67, 0]
